Goal: Find contact information: Find contact information

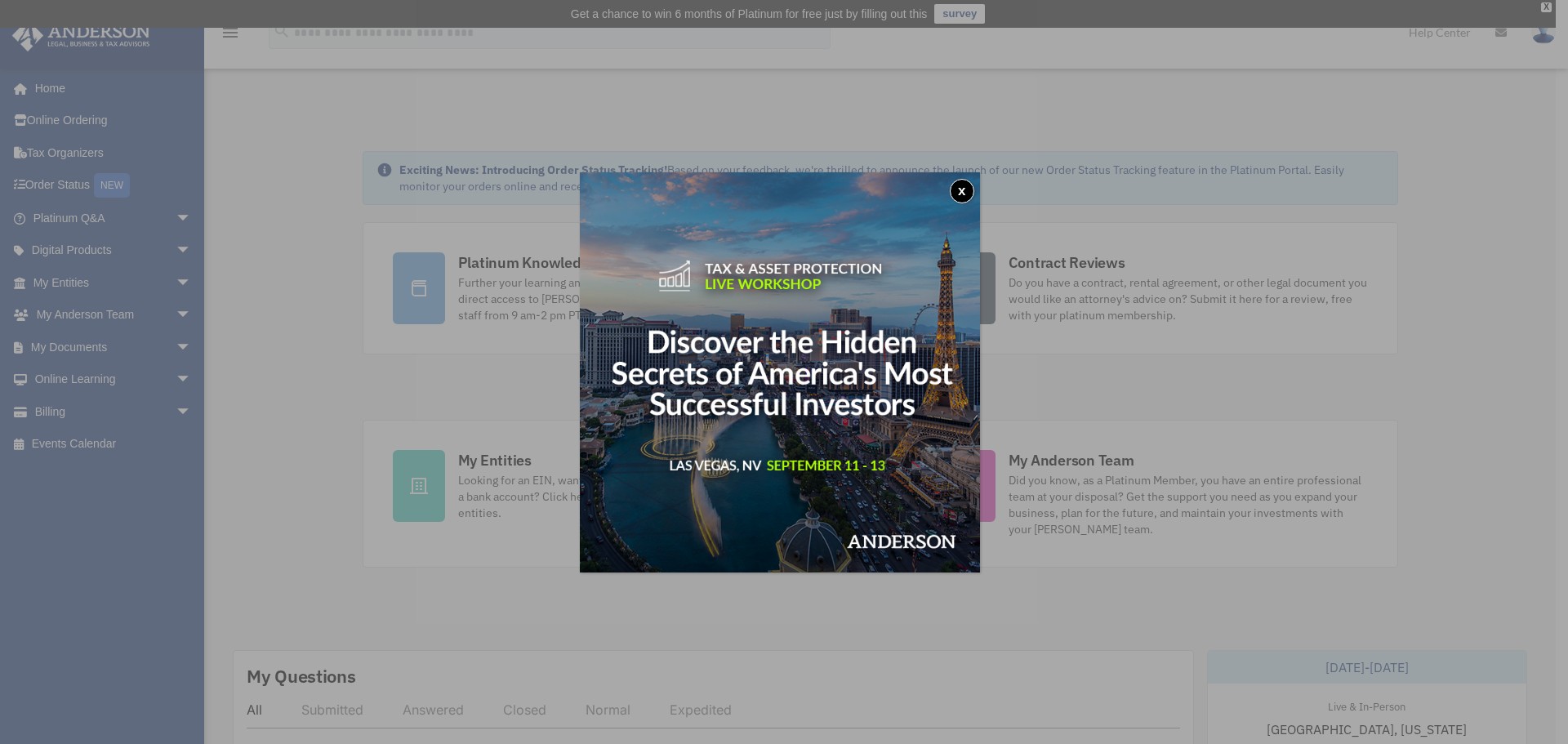
click at [960, 191] on button "x" at bounding box center [962, 191] width 24 height 24
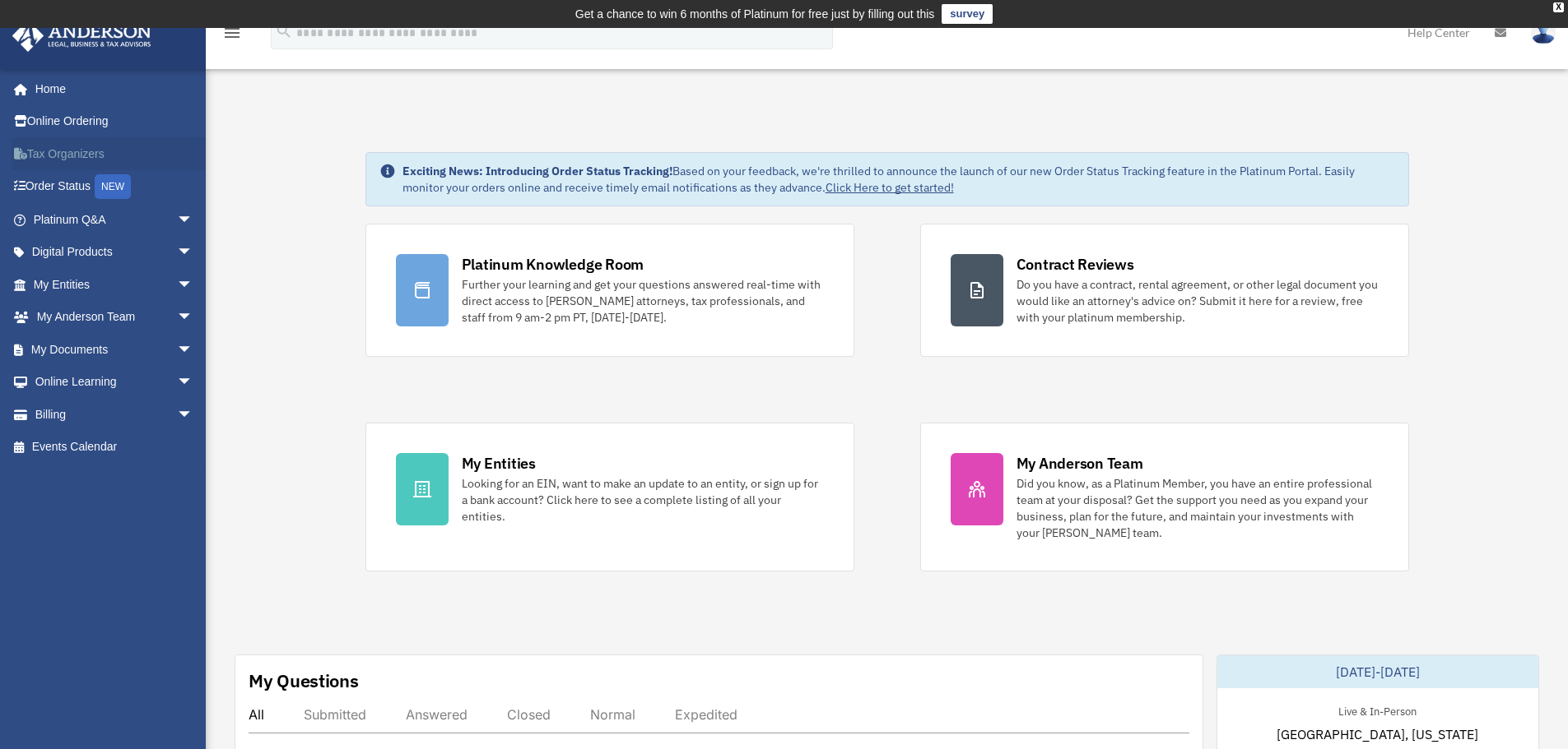
click at [68, 147] on link "Tax Organizers" at bounding box center [114, 154] width 206 height 33
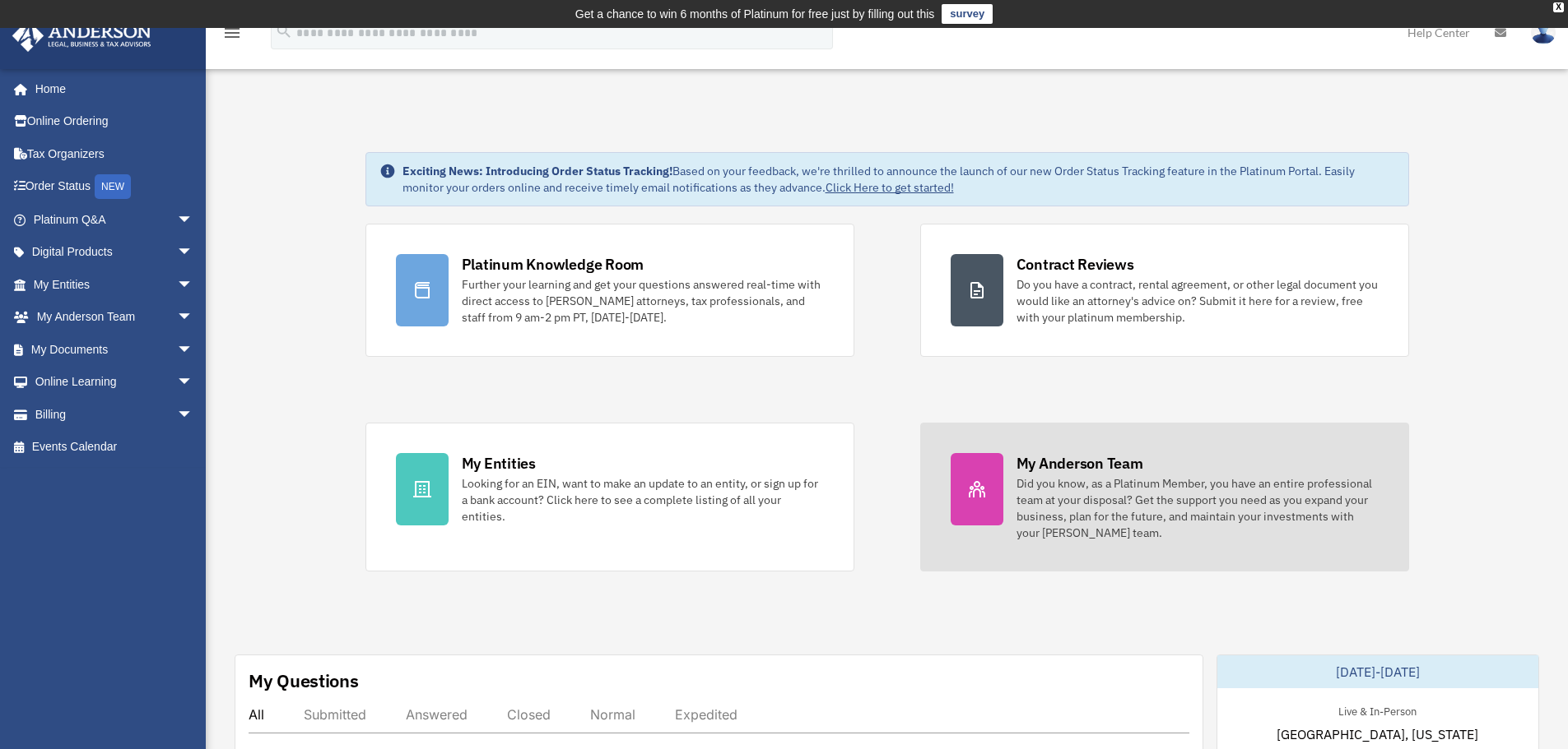
click at [1085, 469] on div "My Anderson Team" at bounding box center [1079, 463] width 126 height 20
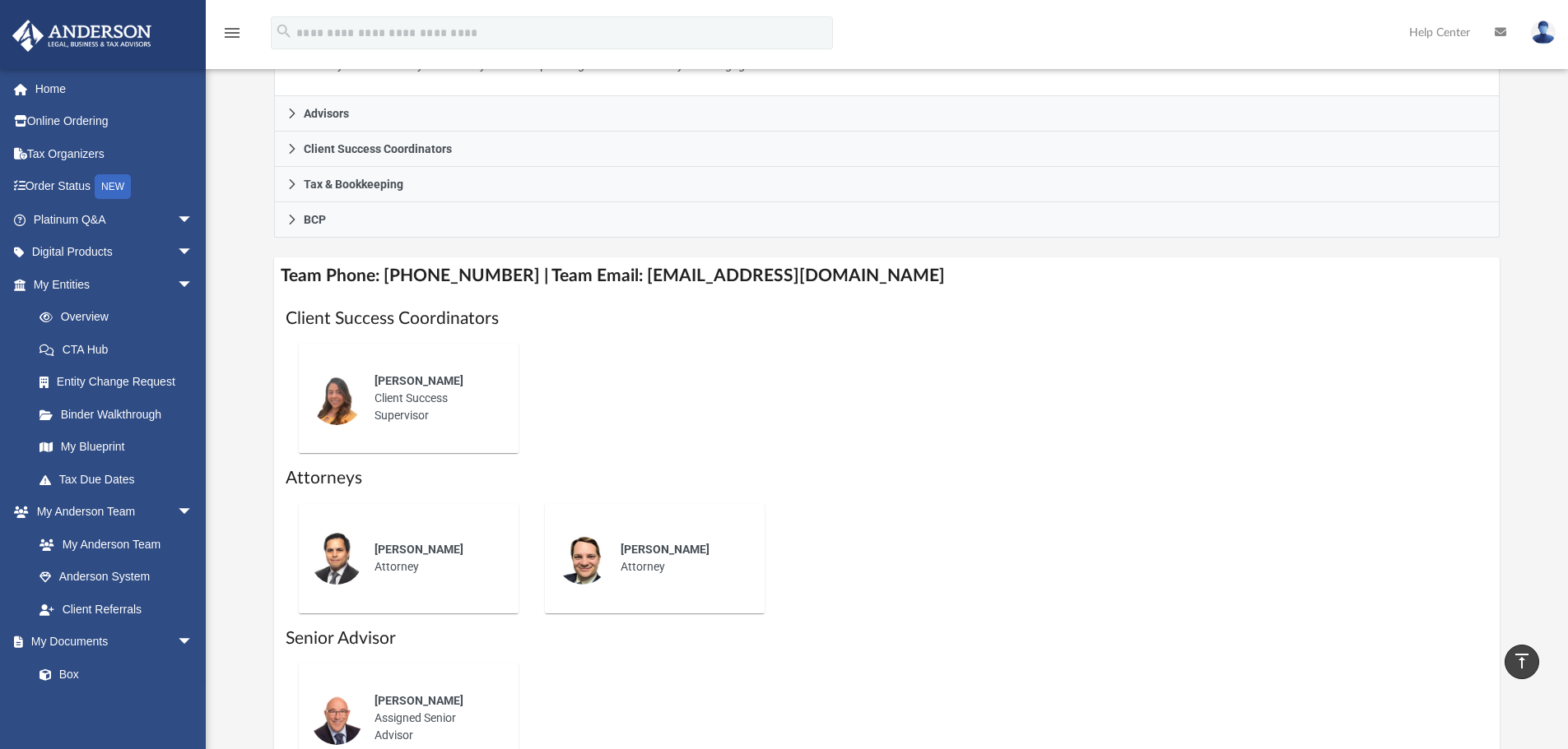
scroll to position [411, 0]
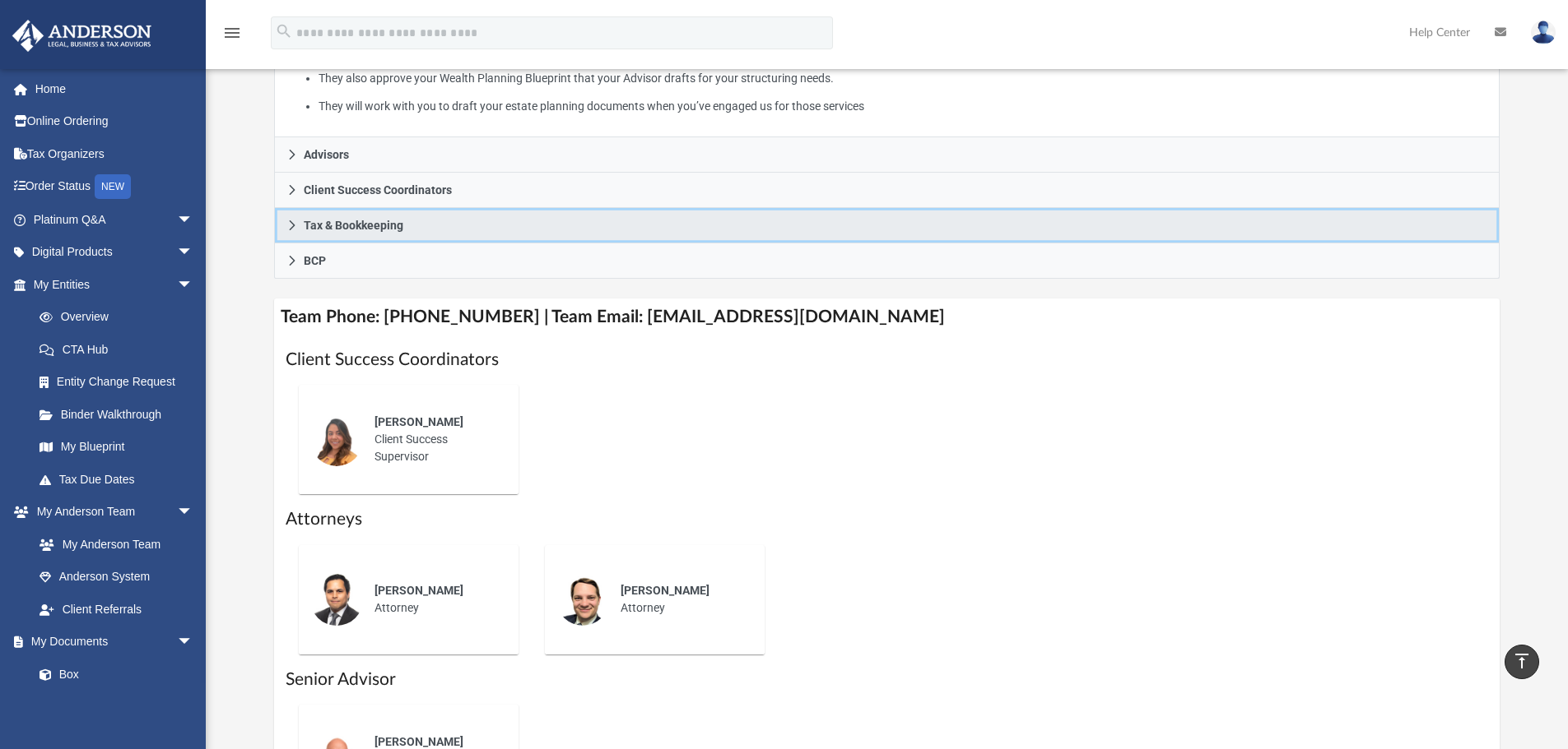
click at [366, 233] on link "Tax & Bookkeeping" at bounding box center [886, 225] width 1226 height 35
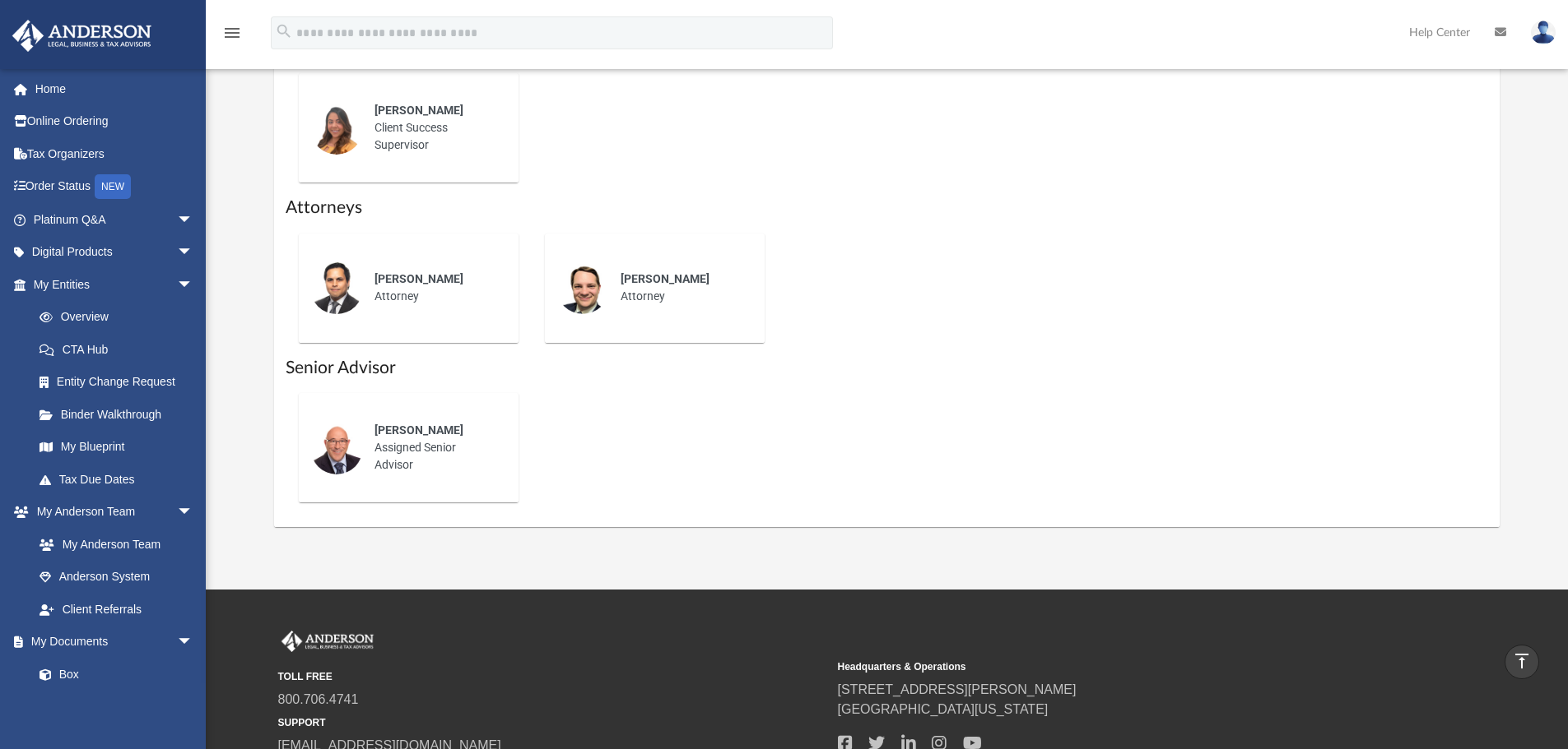
scroll to position [808, 0]
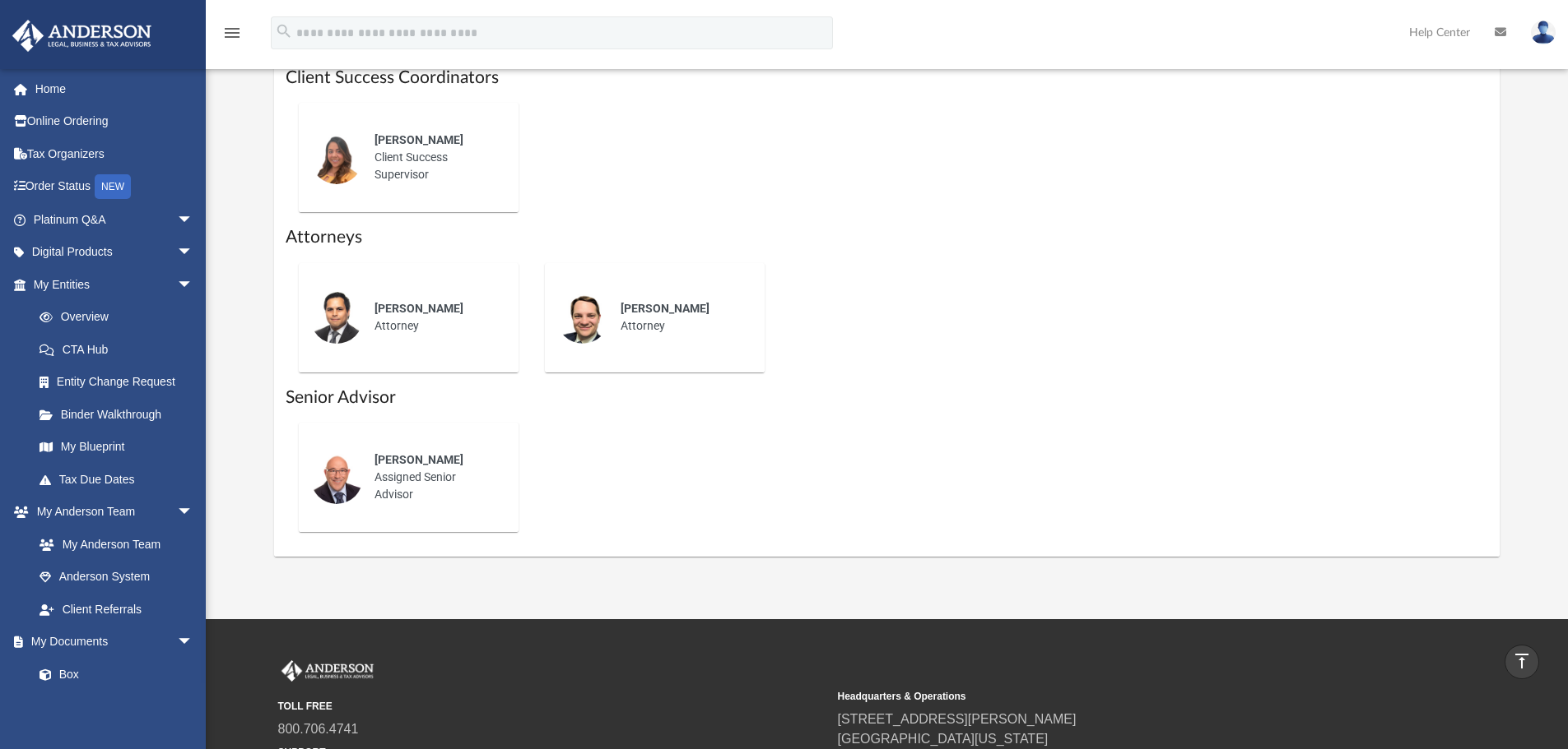
drag, startPoint x: 434, startPoint y: 147, endPoint x: 390, endPoint y: 146, distance: 44.0
click at [429, 146] on span "[PERSON_NAME]" at bounding box center [419, 139] width 89 height 13
click at [361, 146] on img at bounding box center [337, 158] width 53 height 53
click at [336, 167] on img at bounding box center [337, 158] width 53 height 53
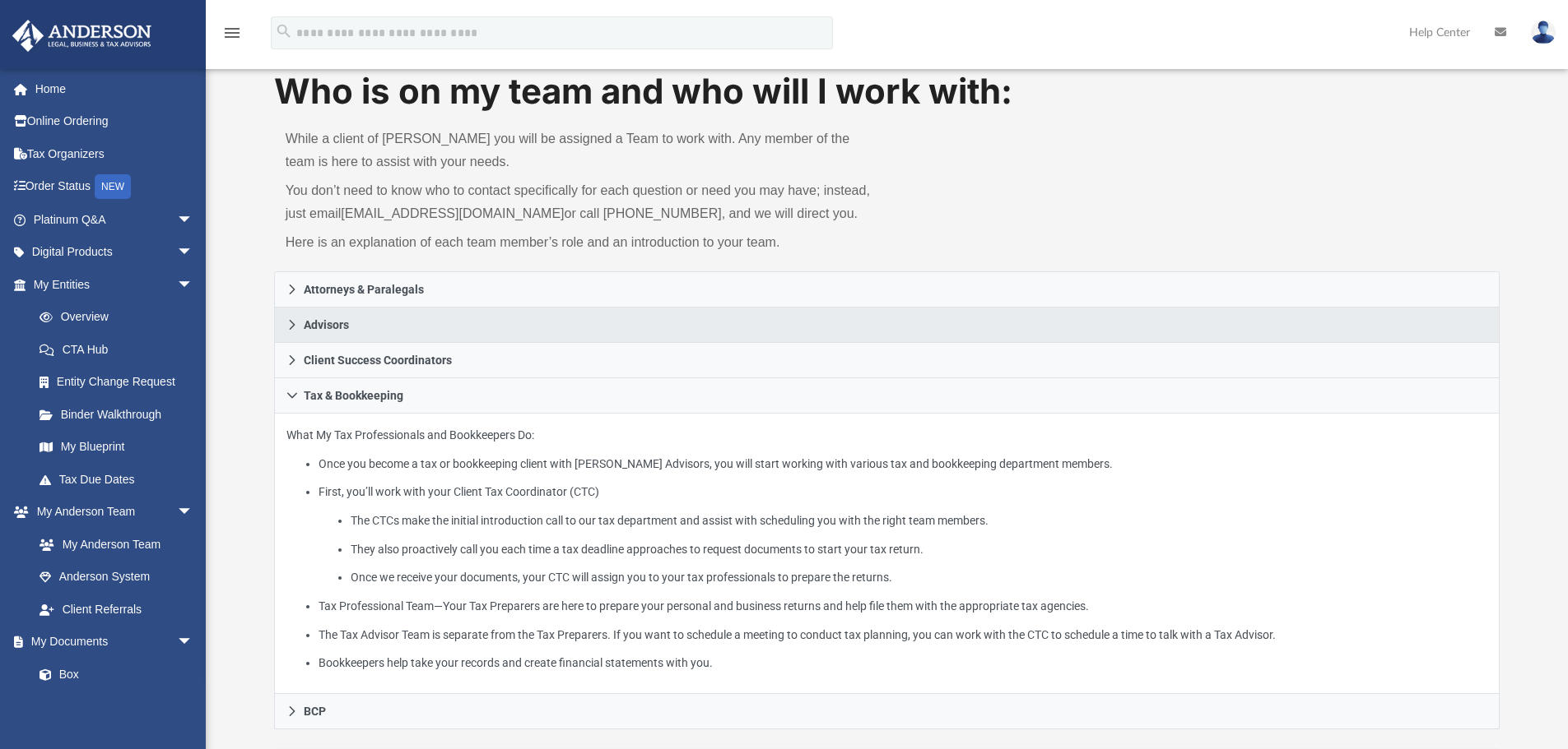
scroll to position [0, 0]
